Goal: Task Accomplishment & Management: Use online tool/utility

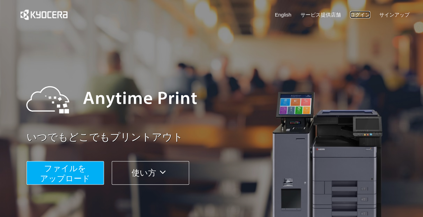
click at [358, 14] on link "ログイン" at bounding box center [360, 14] width 20 height 7
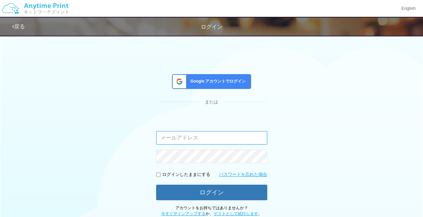
paste input "[EMAIL_ADDRESS]com"
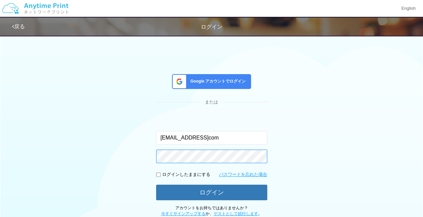
click at [156, 185] on button "ログイン" at bounding box center [211, 192] width 111 height 15
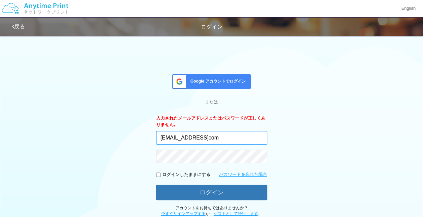
click at [214, 137] on input "[EMAIL_ADDRESS]com" at bounding box center [211, 137] width 111 height 13
type input "[EMAIL_ADDRESS][DOMAIN_NAME]"
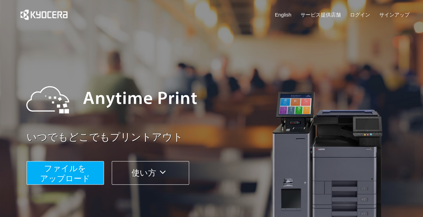
click at [93, 172] on button "ファイルを ​​アップロード" at bounding box center [65, 173] width 77 height 24
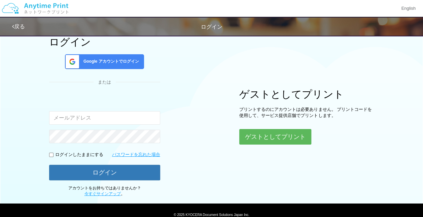
scroll to position [60, 0]
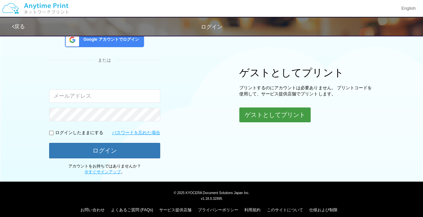
click at [259, 116] on button "ゲストとしてプリント" at bounding box center [275, 114] width 71 height 15
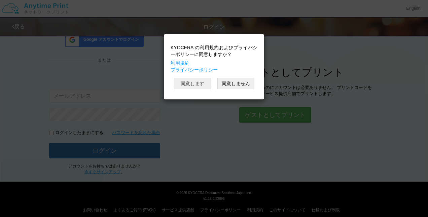
click at [200, 79] on button "同意します" at bounding box center [192, 83] width 37 height 11
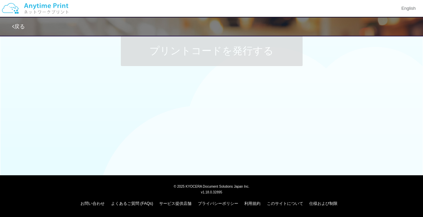
scroll to position [60, 0]
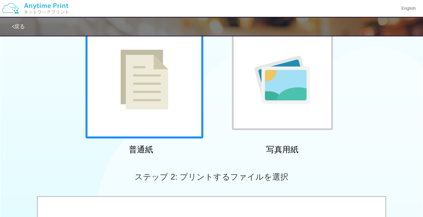
click at [156, 88] on img at bounding box center [145, 80] width 48 height 60
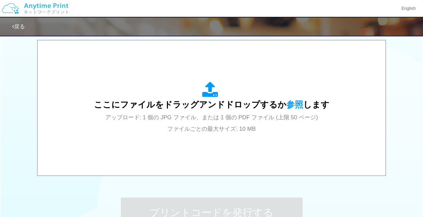
scroll to position [202, 0]
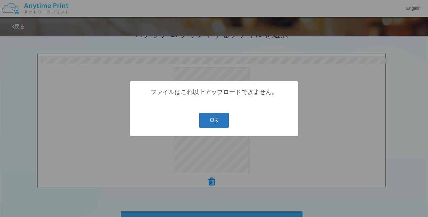
click at [211, 123] on button "OK" at bounding box center [214, 120] width 30 height 15
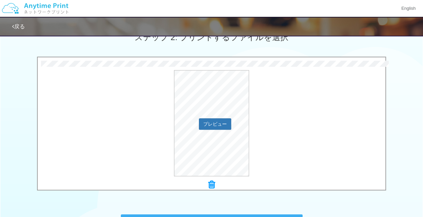
scroll to position [200, 0]
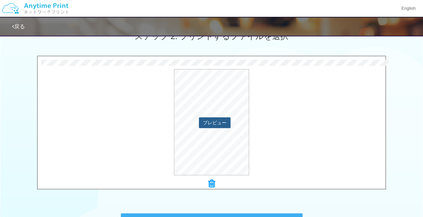
click at [212, 121] on button "プレビュー" at bounding box center [215, 122] width 32 height 11
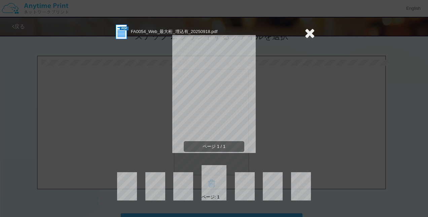
click at [311, 34] on icon at bounding box center [310, 32] width 10 height 13
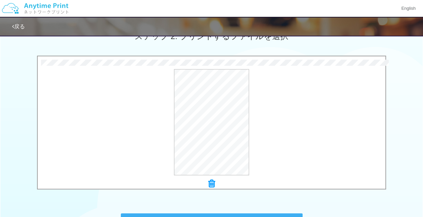
click at [213, 183] on icon at bounding box center [212, 183] width 7 height 9
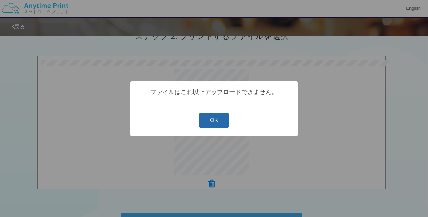
click at [224, 125] on button "OK" at bounding box center [214, 120] width 30 height 15
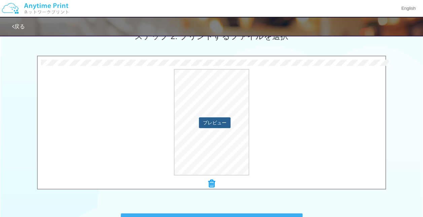
click at [223, 126] on button "プレビュー" at bounding box center [215, 122] width 32 height 11
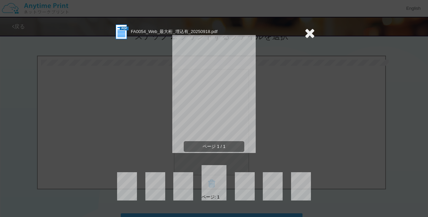
click at [312, 35] on icon at bounding box center [310, 32] width 10 height 13
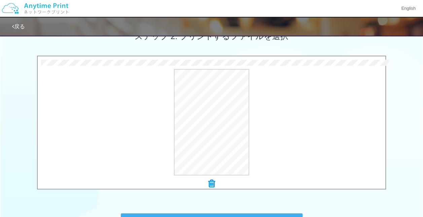
click at [213, 183] on icon at bounding box center [212, 183] width 7 height 9
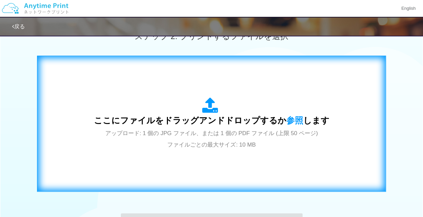
click at [222, 166] on div "ここにファイルをドラッグアンドドロップするか 参照 します アップロード: 1 個の JPG ファイル、または 1 個の PDF ファイル (上限 50 ペー…" at bounding box center [211, 124] width 335 height 122
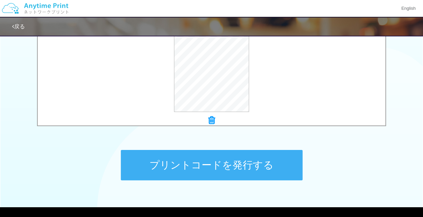
scroll to position [222, 0]
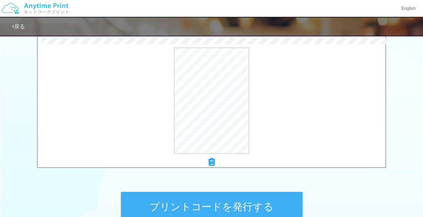
click at [209, 164] on icon at bounding box center [212, 162] width 7 height 9
